Goal: Navigation & Orientation: Go to known website

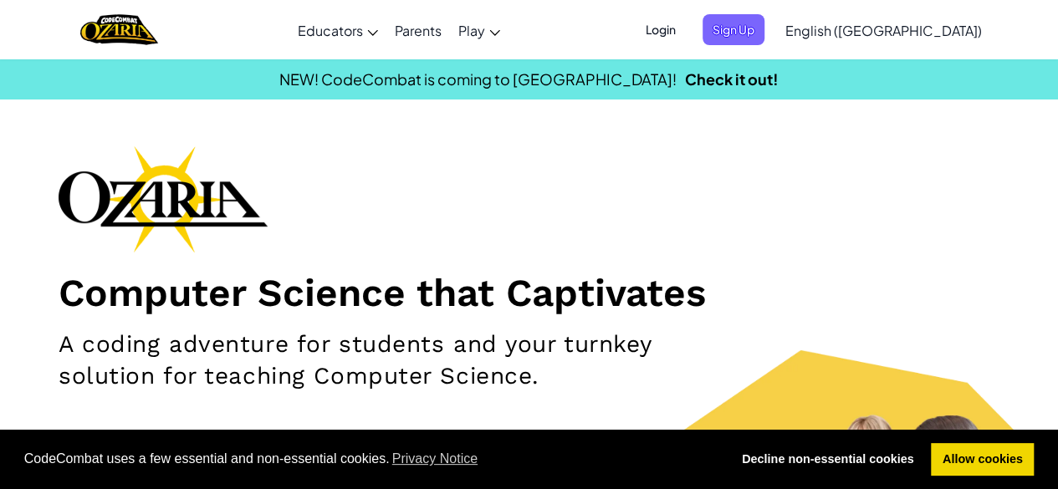
click at [929, 34] on span "English ([GEOGRAPHIC_DATA])" at bounding box center [884, 31] width 197 height 18
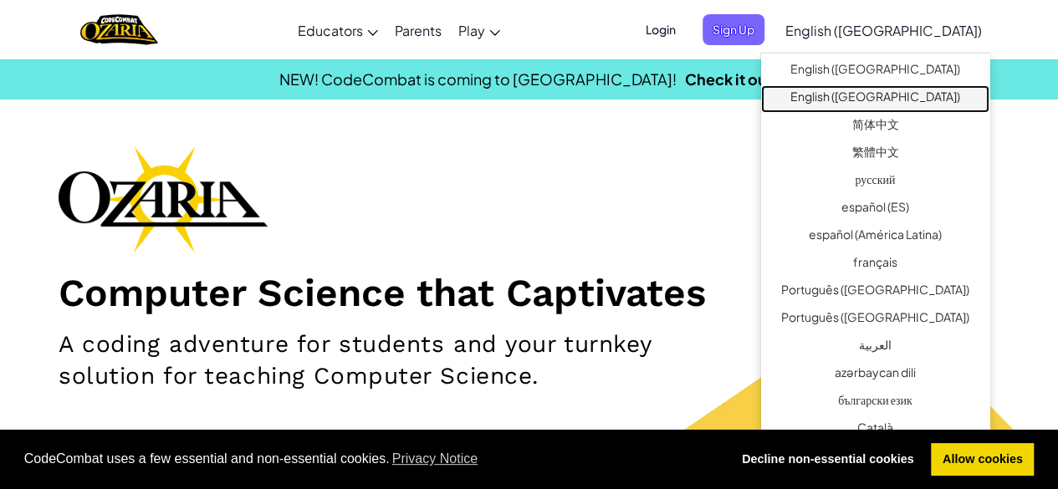
click at [914, 90] on link "English ([GEOGRAPHIC_DATA])" at bounding box center [875, 99] width 228 height 28
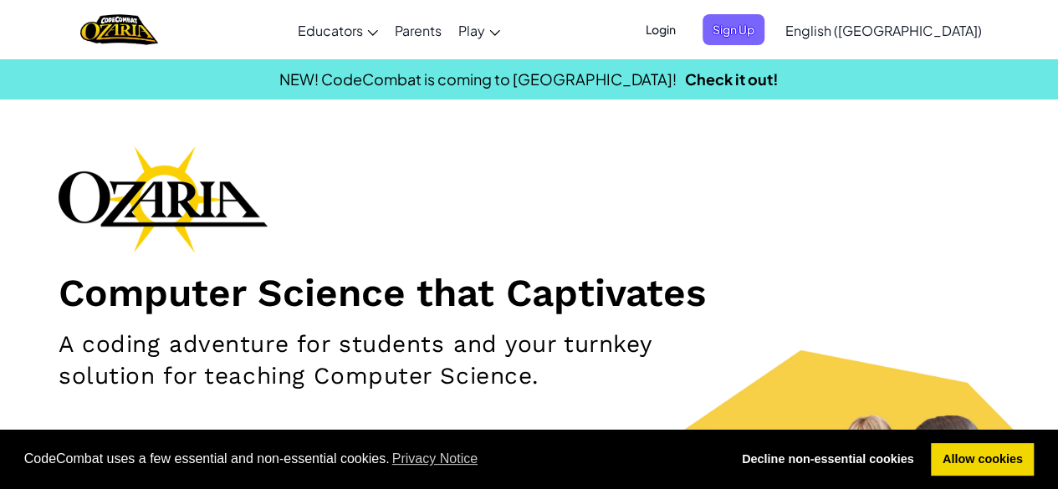
click at [686, 30] on span "Login" at bounding box center [661, 29] width 50 height 31
